Goal: Task Accomplishment & Management: Manage account settings

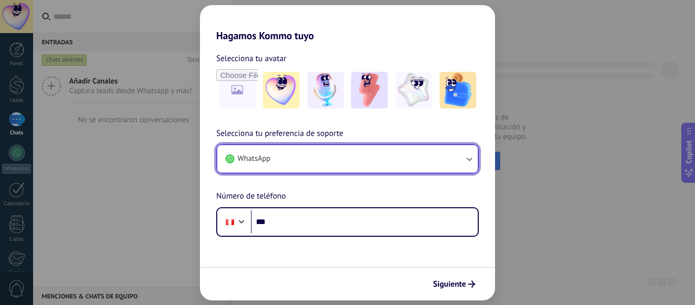
click at [312, 159] on button "WhatsApp" at bounding box center [347, 158] width 261 height 27
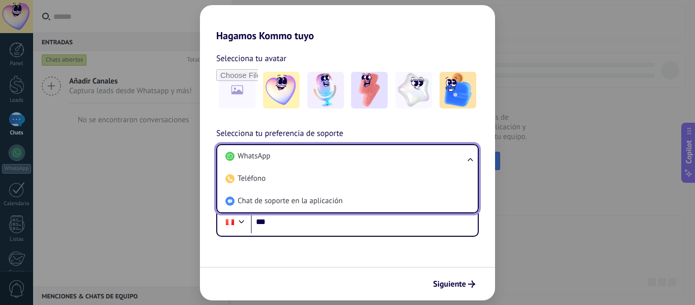
click at [448, 129] on div "Selecciona tu preferencia de soporte WhatsApp WhatsApp Teléfono Chat de soporte…" at bounding box center [347, 181] width 295 height 109
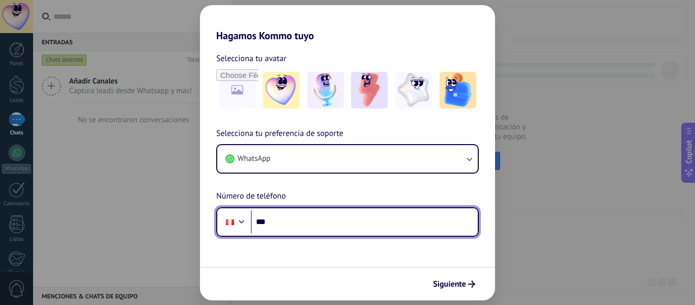
click at [327, 218] on input "***" at bounding box center [364, 221] width 227 height 23
type input "**********"
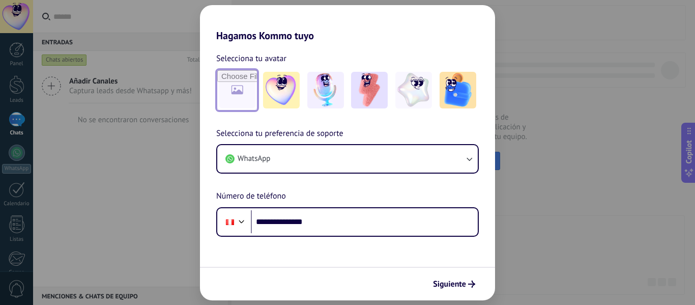
click at [244, 101] on input "file" at bounding box center [237, 90] width 40 height 40
type input "**********"
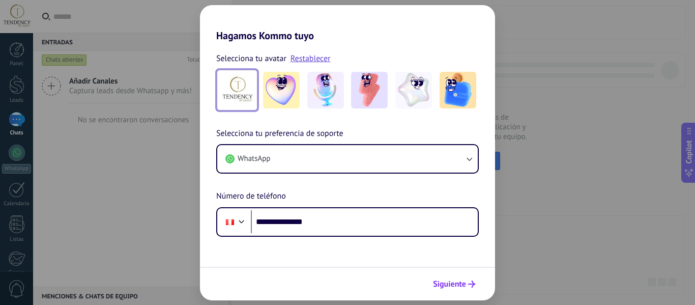
click at [453, 283] on span "Siguiente" at bounding box center [449, 283] width 33 height 7
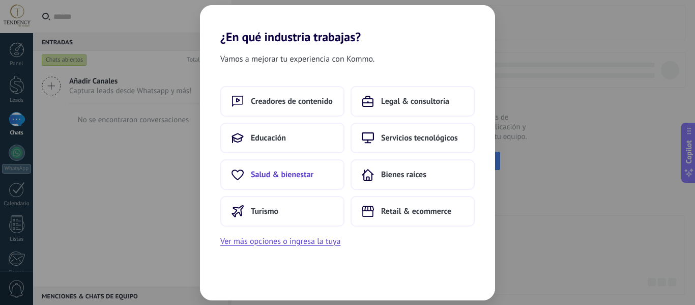
click at [278, 180] on button "Salud & bienestar" at bounding box center [282, 174] width 124 height 31
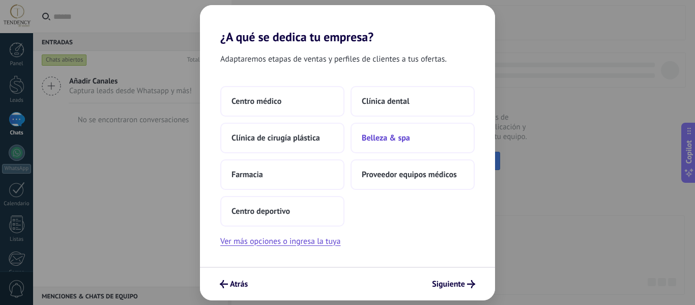
click at [394, 142] on span "Belleza & spa" at bounding box center [386, 138] width 48 height 10
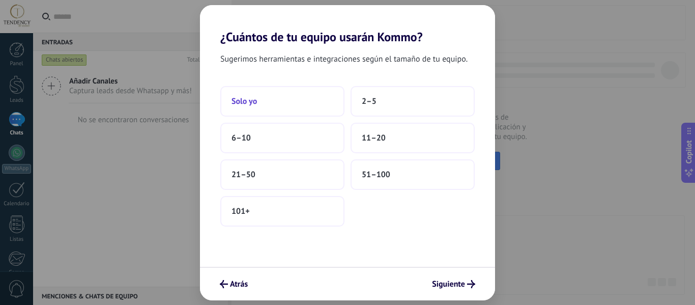
click at [285, 106] on button "Solo yo" at bounding box center [282, 101] width 124 height 31
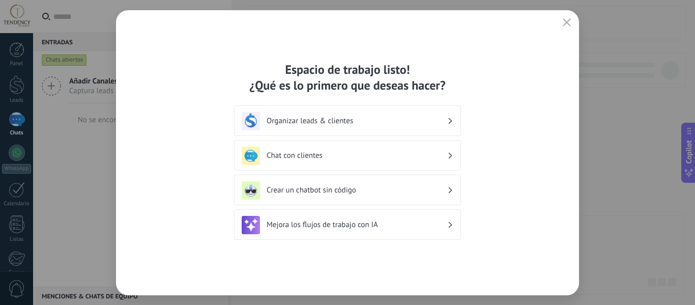
click at [322, 122] on h3 "Organizar leads & clientes" at bounding box center [357, 121] width 181 height 10
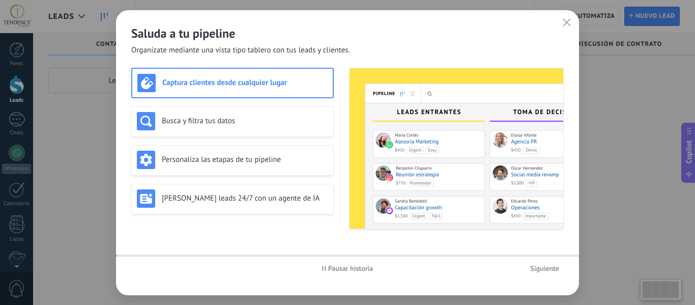
click at [328, 152] on div "Personaliza las etapas de tu pipeline" at bounding box center [232, 160] width 203 height 31
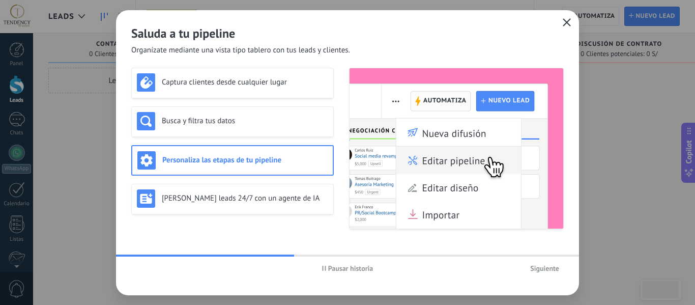
click at [567, 22] on icon "button" at bounding box center [567, 22] width 8 height 8
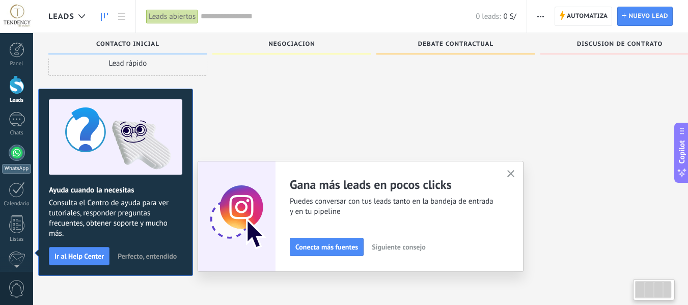
scroll to position [10, 0]
click at [12, 158] on div at bounding box center [17, 153] width 16 height 16
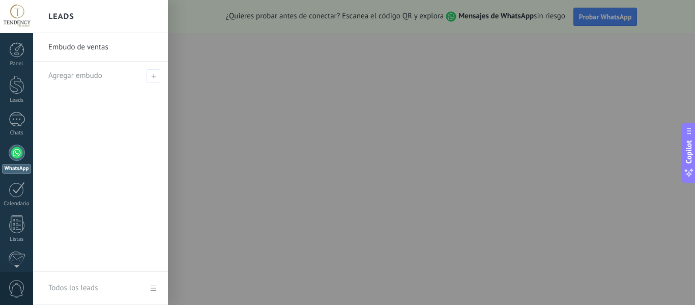
click at [486, 56] on div at bounding box center [380, 152] width 695 height 305
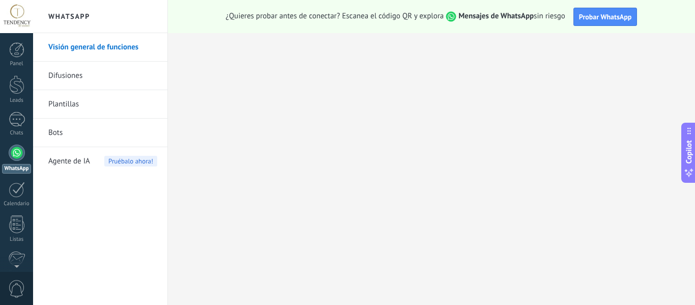
click at [69, 106] on link "Plantillas" at bounding box center [102, 104] width 109 height 29
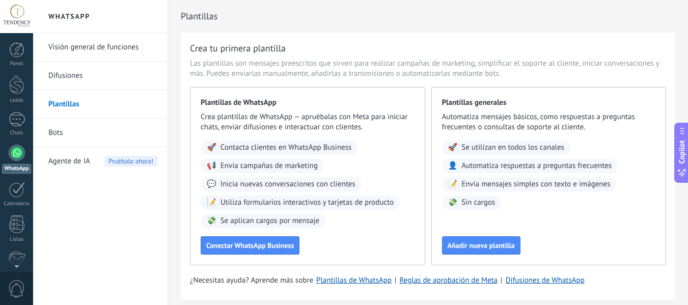
click at [71, 80] on link "Difusiones" at bounding box center [102, 76] width 109 height 29
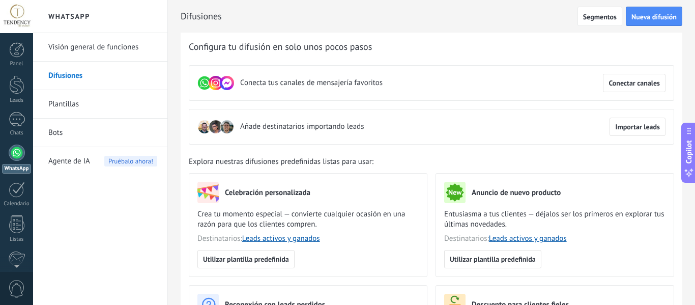
click at [98, 45] on link "Visión general de funciones" at bounding box center [102, 47] width 109 height 29
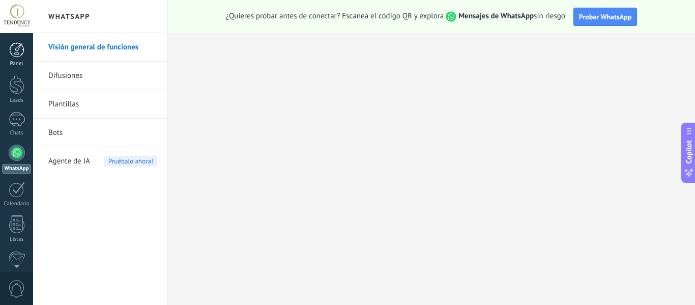
click at [23, 55] on div at bounding box center [16, 49] width 15 height 15
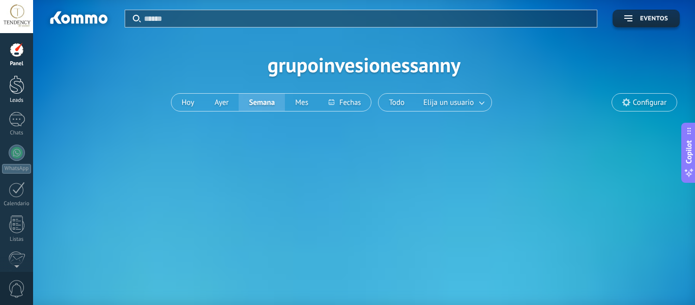
click at [16, 90] on div at bounding box center [16, 84] width 15 height 19
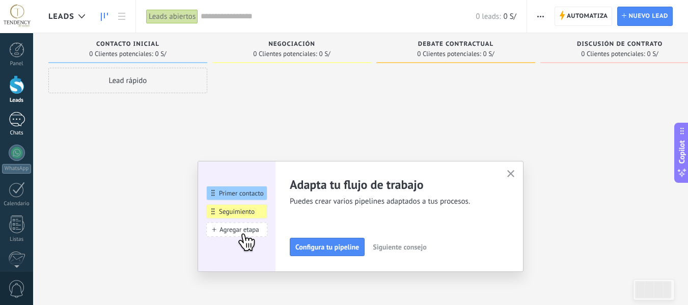
click at [12, 118] on div at bounding box center [17, 119] width 16 height 15
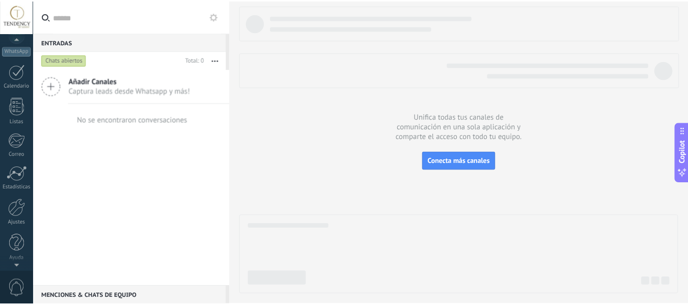
scroll to position [119, 0]
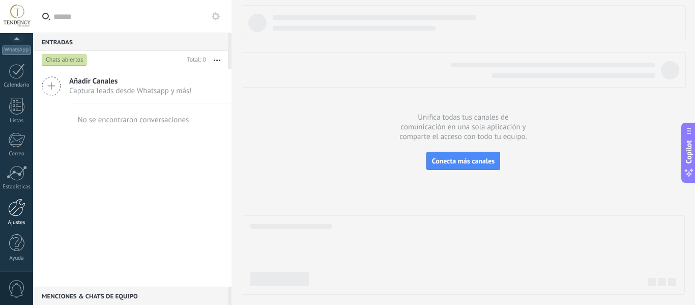
click at [19, 216] on div at bounding box center [16, 208] width 17 height 18
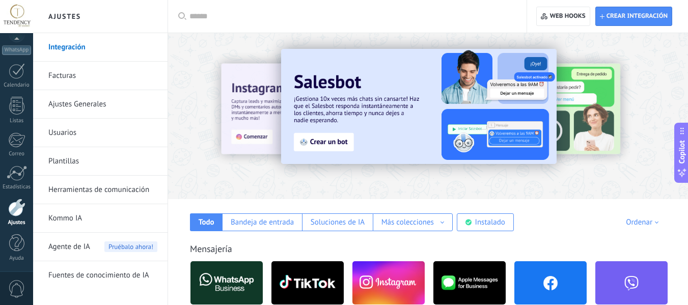
click at [31, 18] on div at bounding box center [16, 16] width 33 height 33
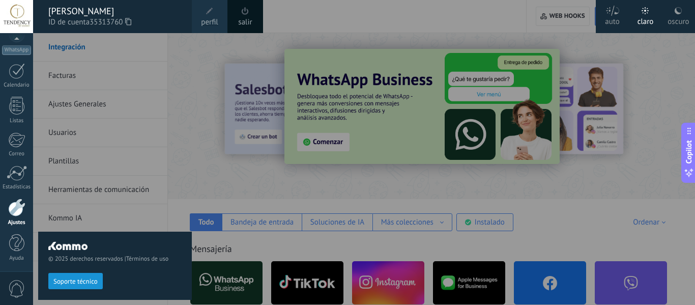
click at [240, 20] on link "salir" at bounding box center [245, 22] width 14 height 11
